Goal: Transaction & Acquisition: Purchase product/service

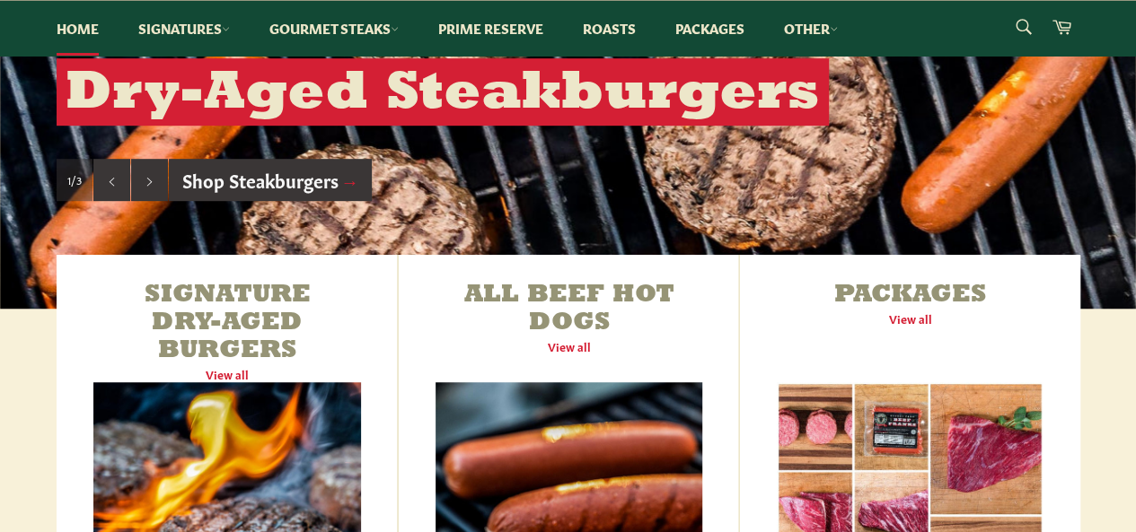
scroll to position [539, 0]
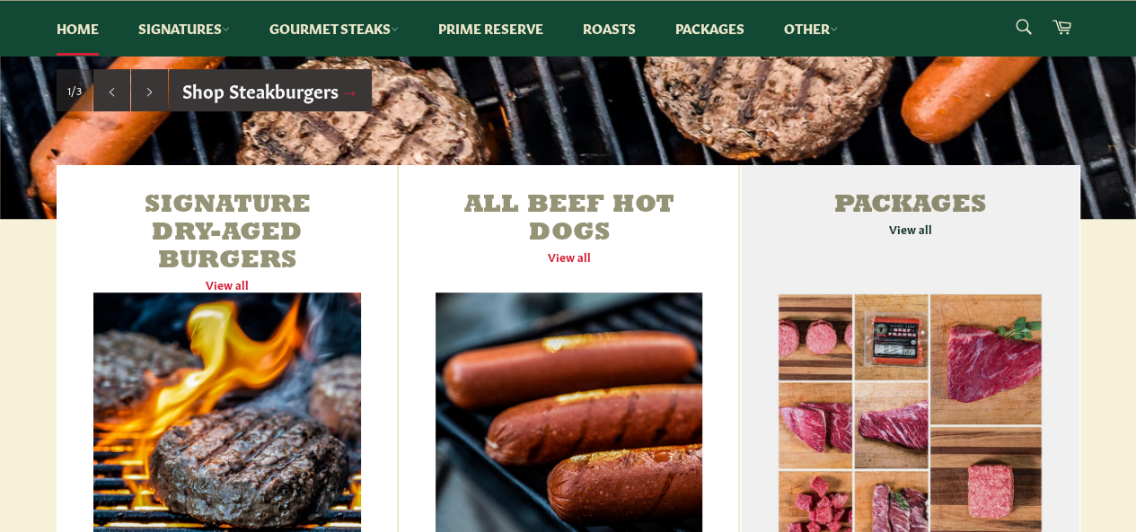
click at [812, 331] on link "Packages View all" at bounding box center [909, 381] width 339 height 433
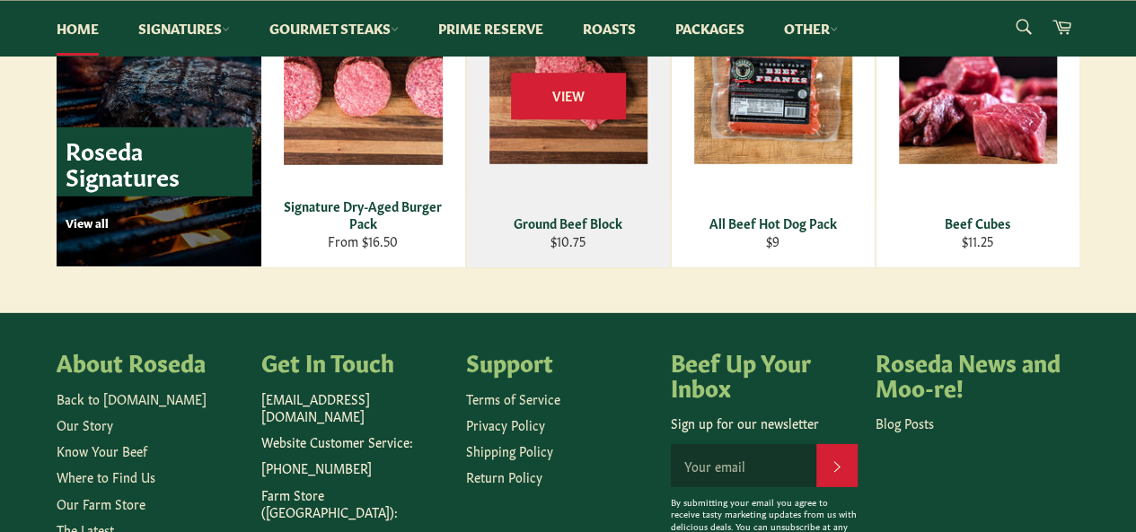
scroll to position [2604, 0]
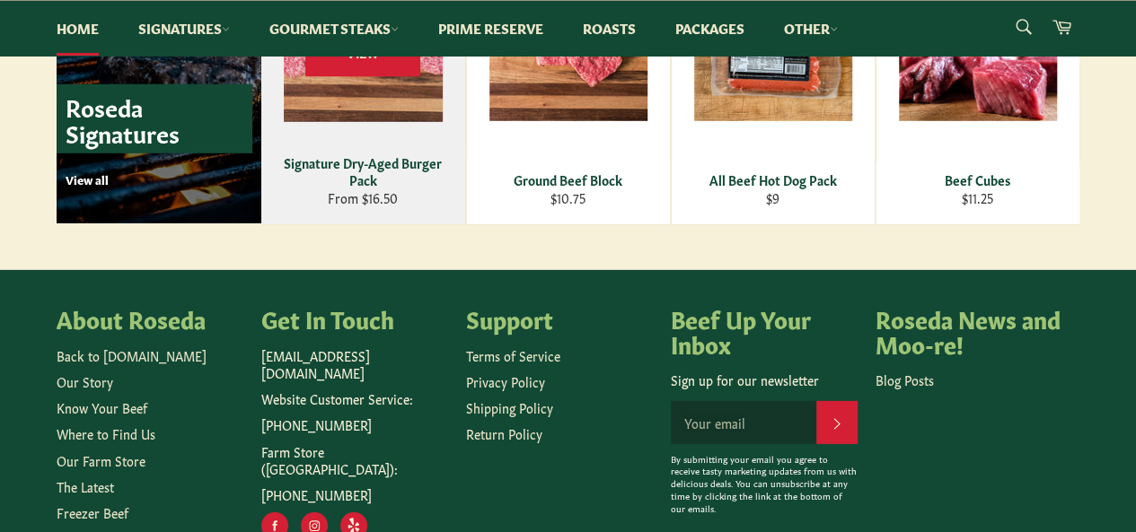
click at [347, 148] on div "View" at bounding box center [363, 70] width 204 height 310
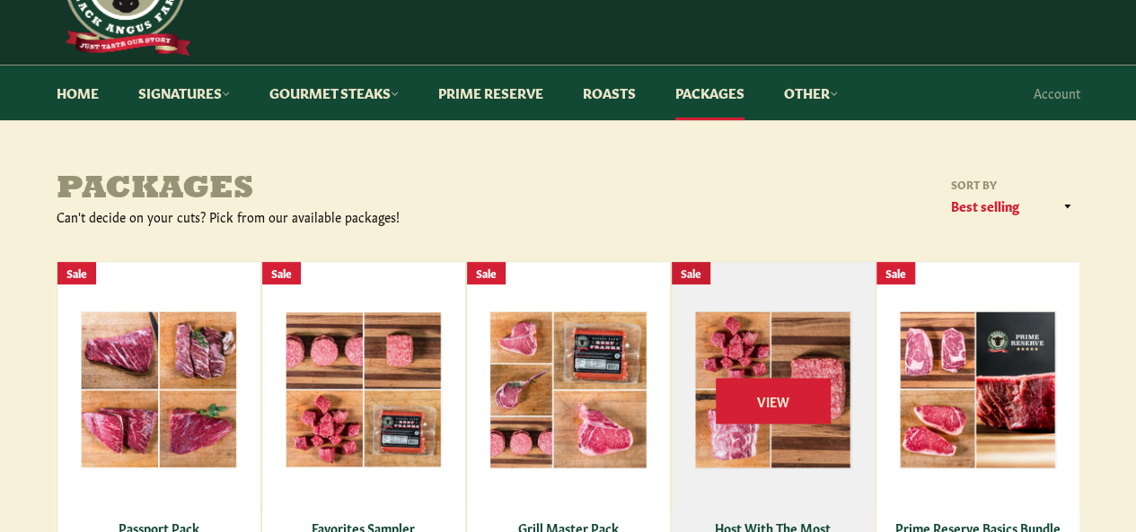
scroll to position [90, 0]
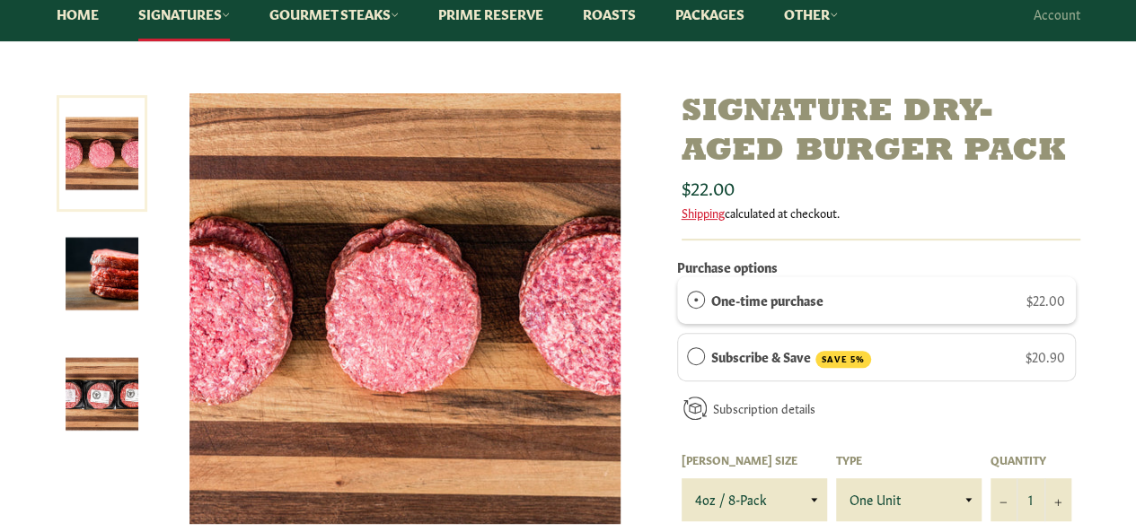
scroll to position [269, 0]
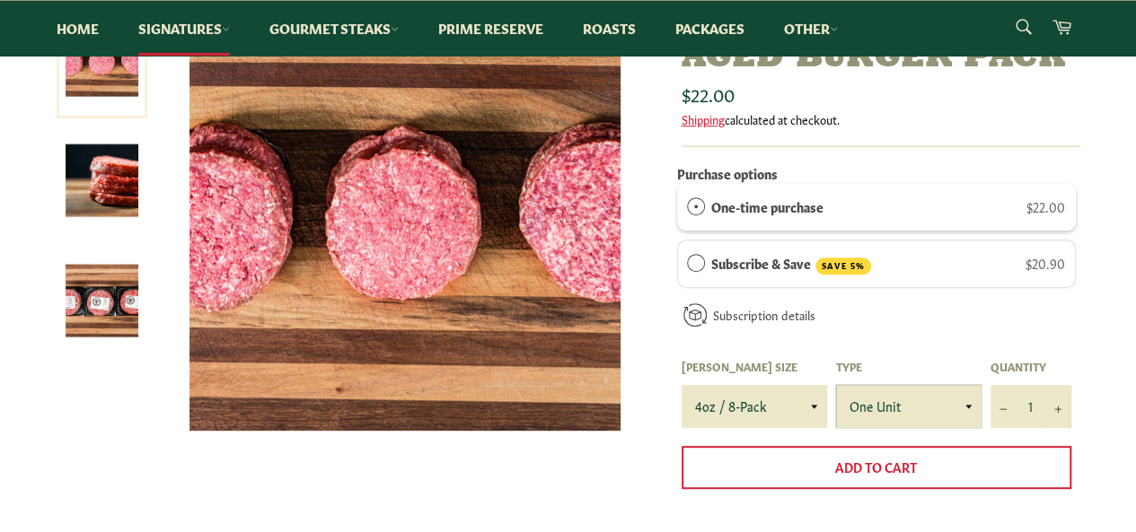
click at [964, 406] on select "One Unit" at bounding box center [908, 406] width 145 height 43
click at [821, 400] on select "4oz / 8-Pack 6oz / 4-Pack 8oz / 4-Pack" at bounding box center [753, 406] width 145 height 43
click at [114, 319] on img at bounding box center [102, 301] width 73 height 73
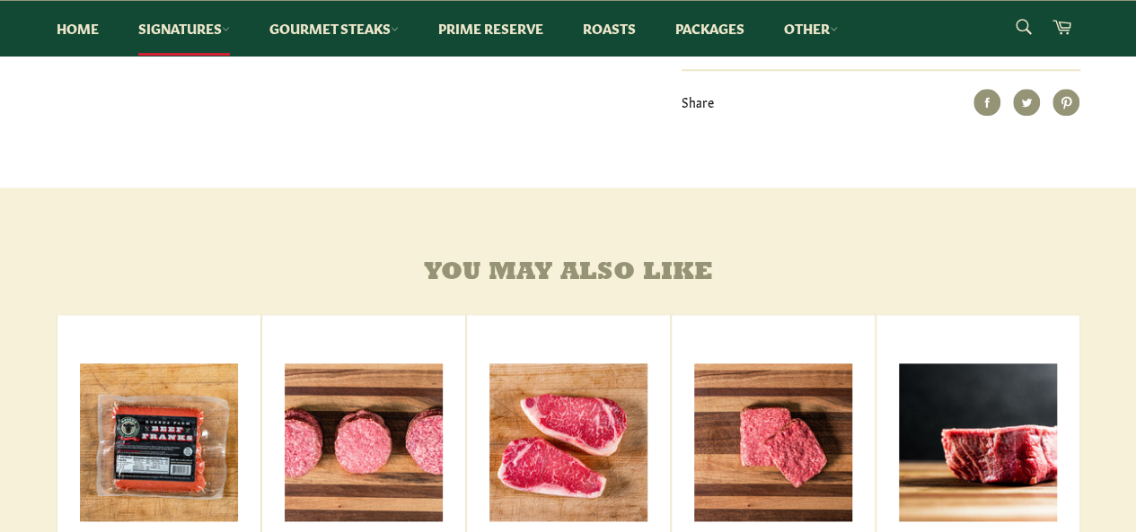
scroll to position [1077, 0]
